Goal: Check status: Check status

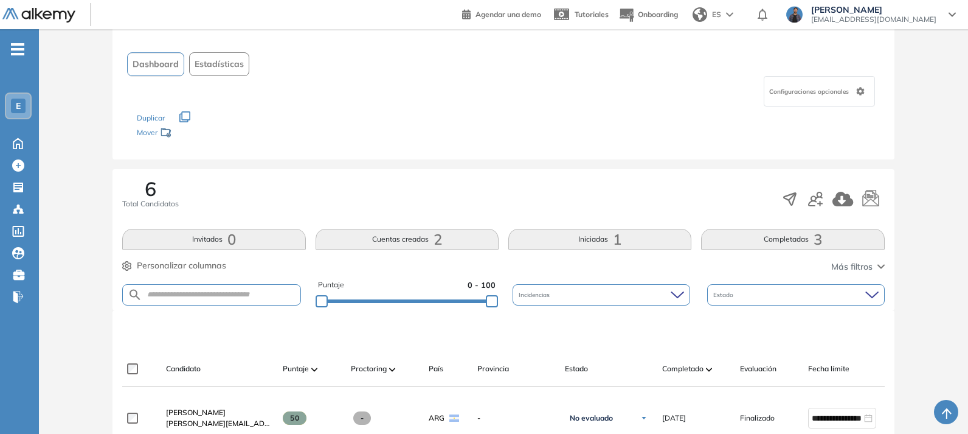
scroll to position [182, 0]
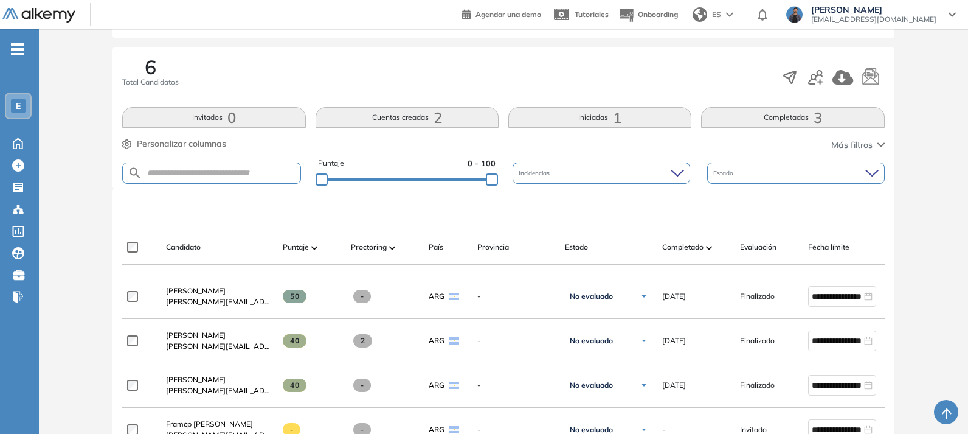
click at [19, 108] on span "E" at bounding box center [18, 106] width 5 height 10
click at [896, 215] on div "Evaluación : Nespresso | Diagnóstico Power BI Abierta Ver evaluación Cerrar eva…" at bounding box center [504, 325] width 920 height 908
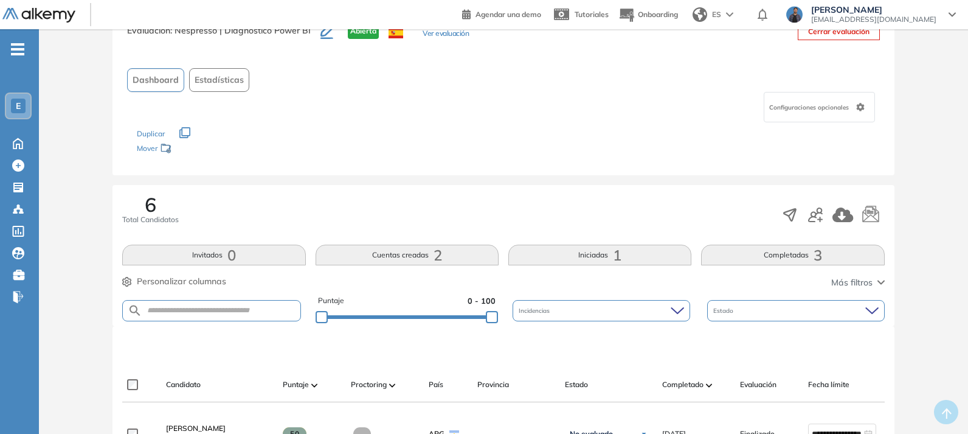
scroll to position [0, 0]
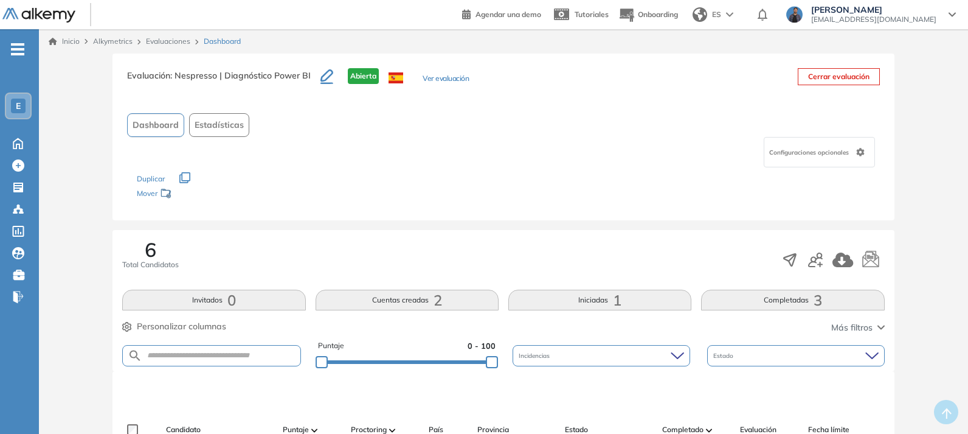
click at [174, 38] on link "Evaluaciones" at bounding box center [168, 40] width 44 height 9
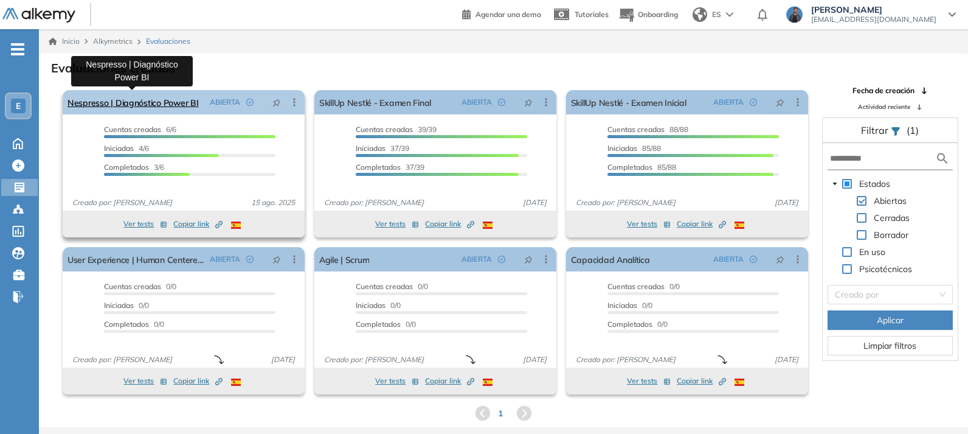
click at [170, 102] on link "Nespresso | Diagnóstico Power BI" at bounding box center [133, 102] width 131 height 24
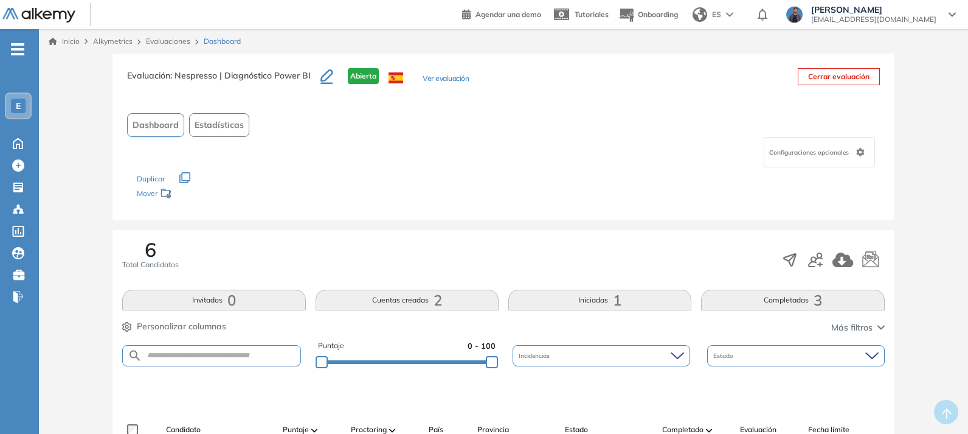
click at [434, 80] on button "Ver evaluación" at bounding box center [446, 79] width 46 height 13
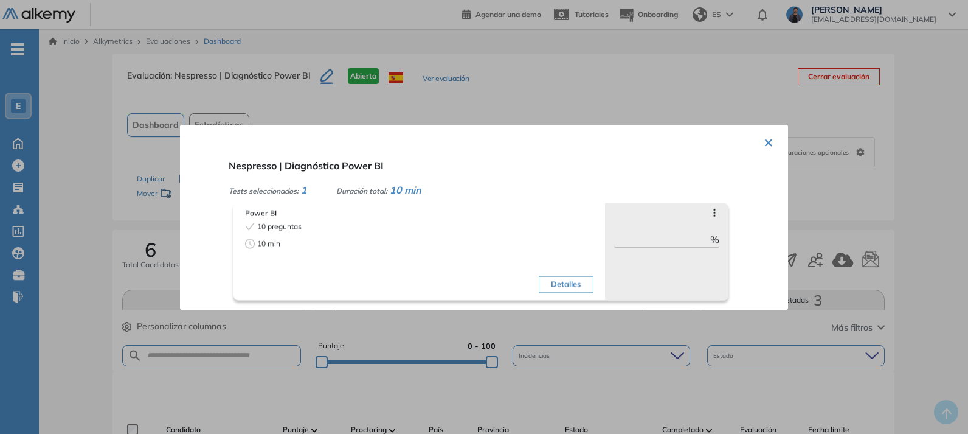
click at [550, 277] on button "Detalles" at bounding box center [566, 284] width 54 height 17
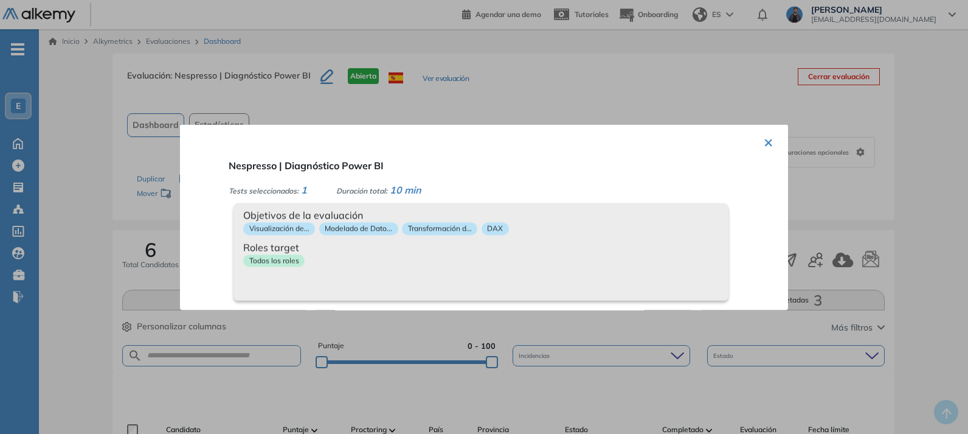
click at [594, 269] on div "Todos los roles" at bounding box center [481, 263] width 476 height 18
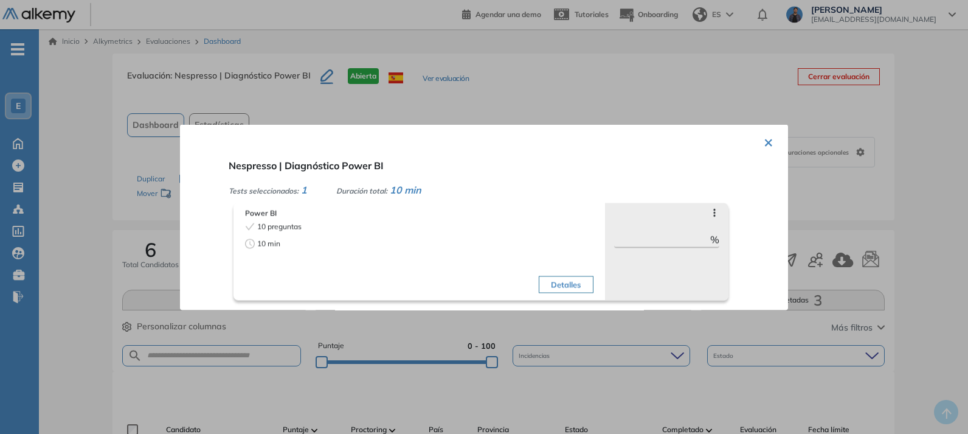
click at [702, 218] on div "Saltar preguntas *** %" at bounding box center [667, 251] width 124 height 97
click at [711, 213] on icon at bounding box center [715, 212] width 10 height 10
click at [729, 178] on div "Nespresso | Diagnóstico Power BI Tests seleccionados: 1 Duración total: 10 min …" at bounding box center [499, 229] width 550 height 152
